Goal: Task Accomplishment & Management: Manage account settings

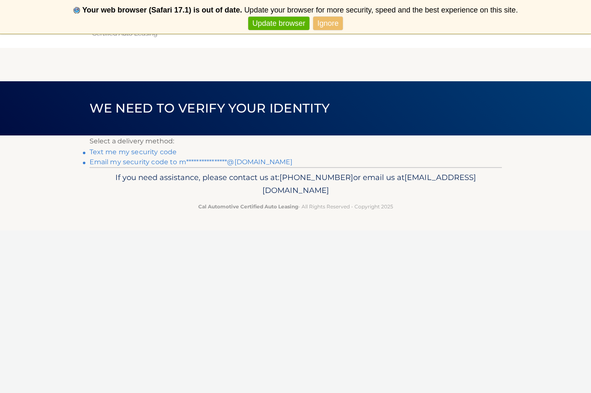
click at [140, 151] on link "Text me my security code" at bounding box center [133, 152] width 87 height 8
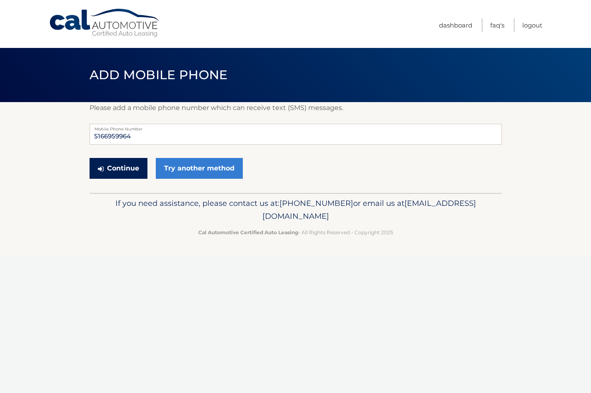
click at [127, 169] on button "Continue" at bounding box center [119, 168] width 58 height 21
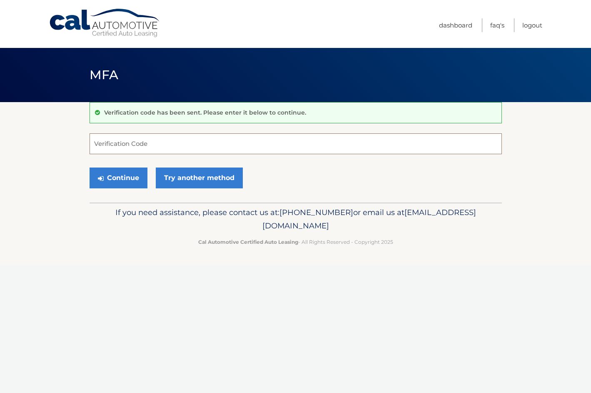
click at [136, 140] on input "Verification Code" at bounding box center [296, 143] width 412 height 21
type input "322925"
click at [133, 172] on button "Continue" at bounding box center [119, 177] width 58 height 21
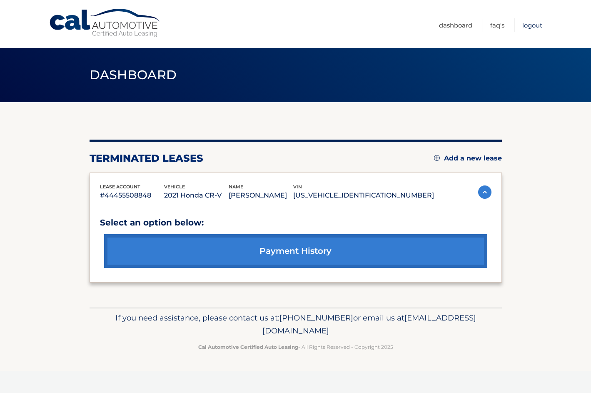
click at [532, 27] on link "Logout" at bounding box center [532, 25] width 20 height 14
